Goal: Task Accomplishment & Management: Manage account settings

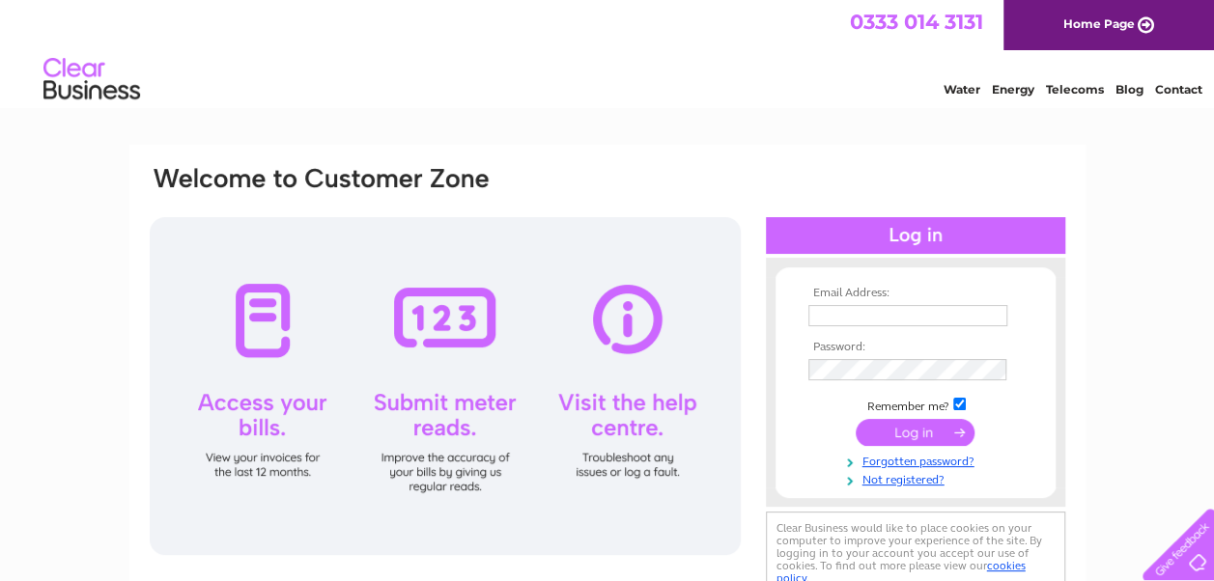
type input "[EMAIL_ADDRESS][DOMAIN_NAME]"
click at [911, 434] on input "submit" at bounding box center [914, 432] width 119 height 27
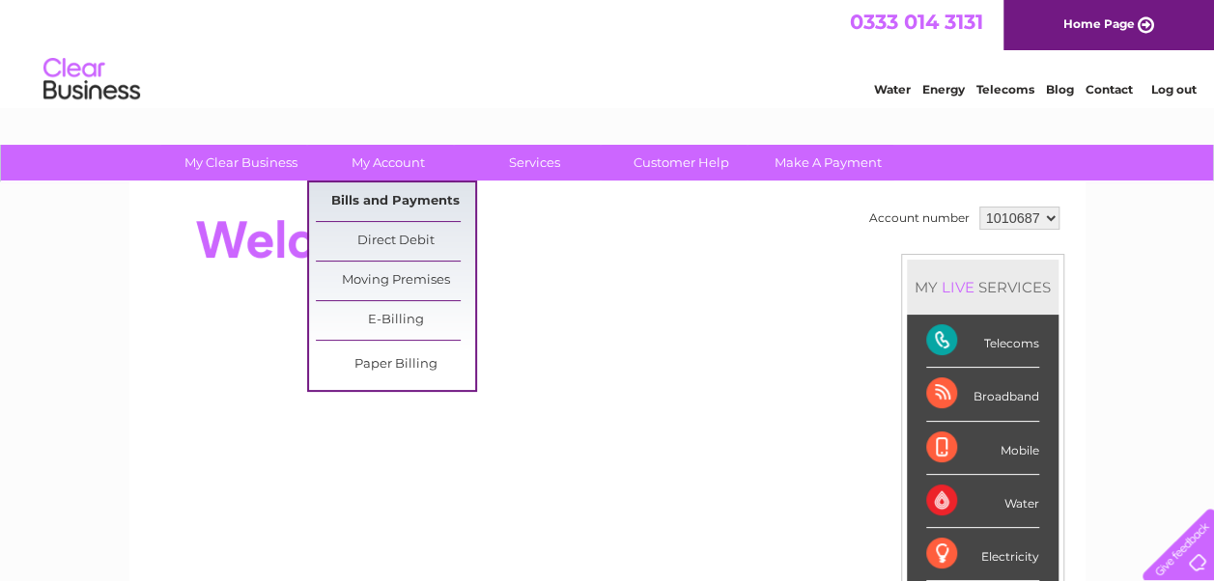
click at [395, 198] on link "Bills and Payments" at bounding box center [395, 201] width 159 height 39
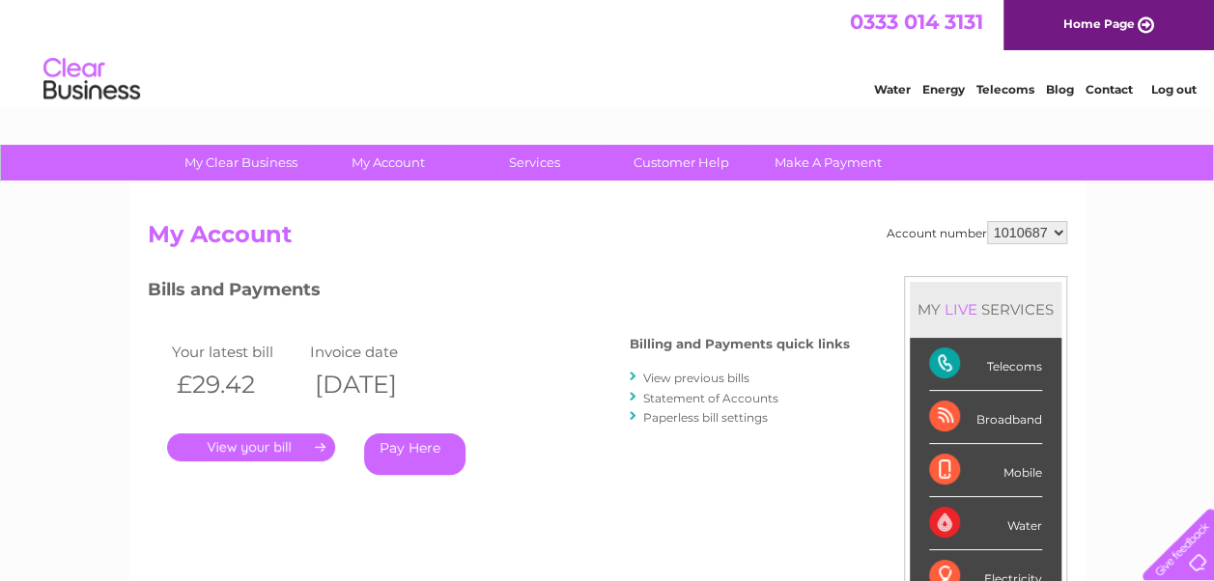
click at [255, 451] on link "." at bounding box center [251, 447] width 168 height 28
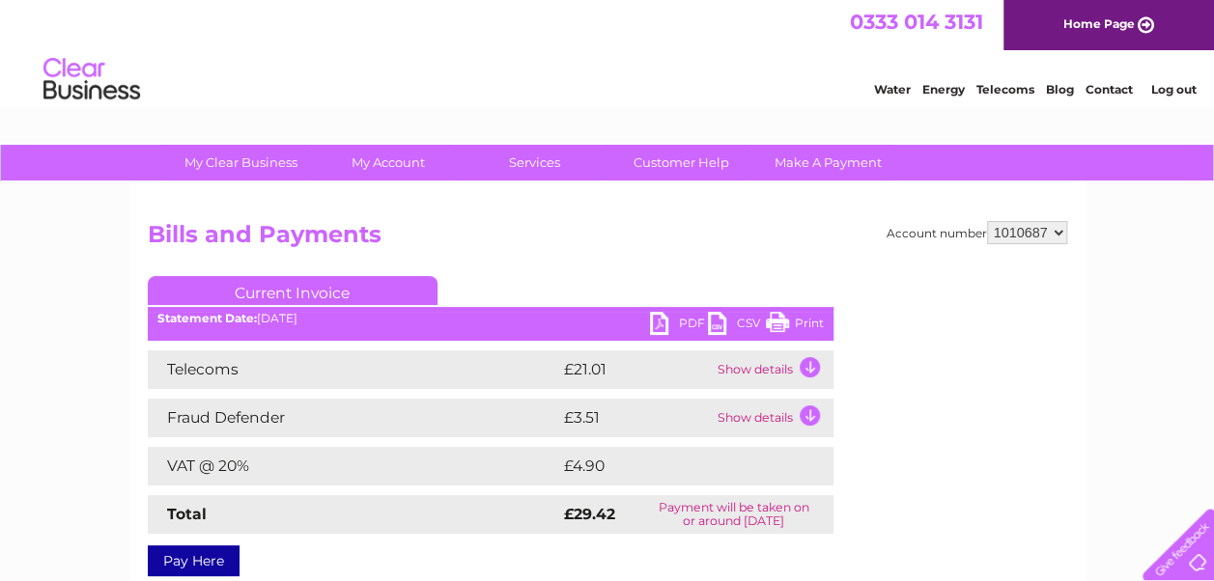
click at [686, 321] on link "PDF" at bounding box center [679, 326] width 58 height 28
